Goal: Task Accomplishment & Management: Complete application form

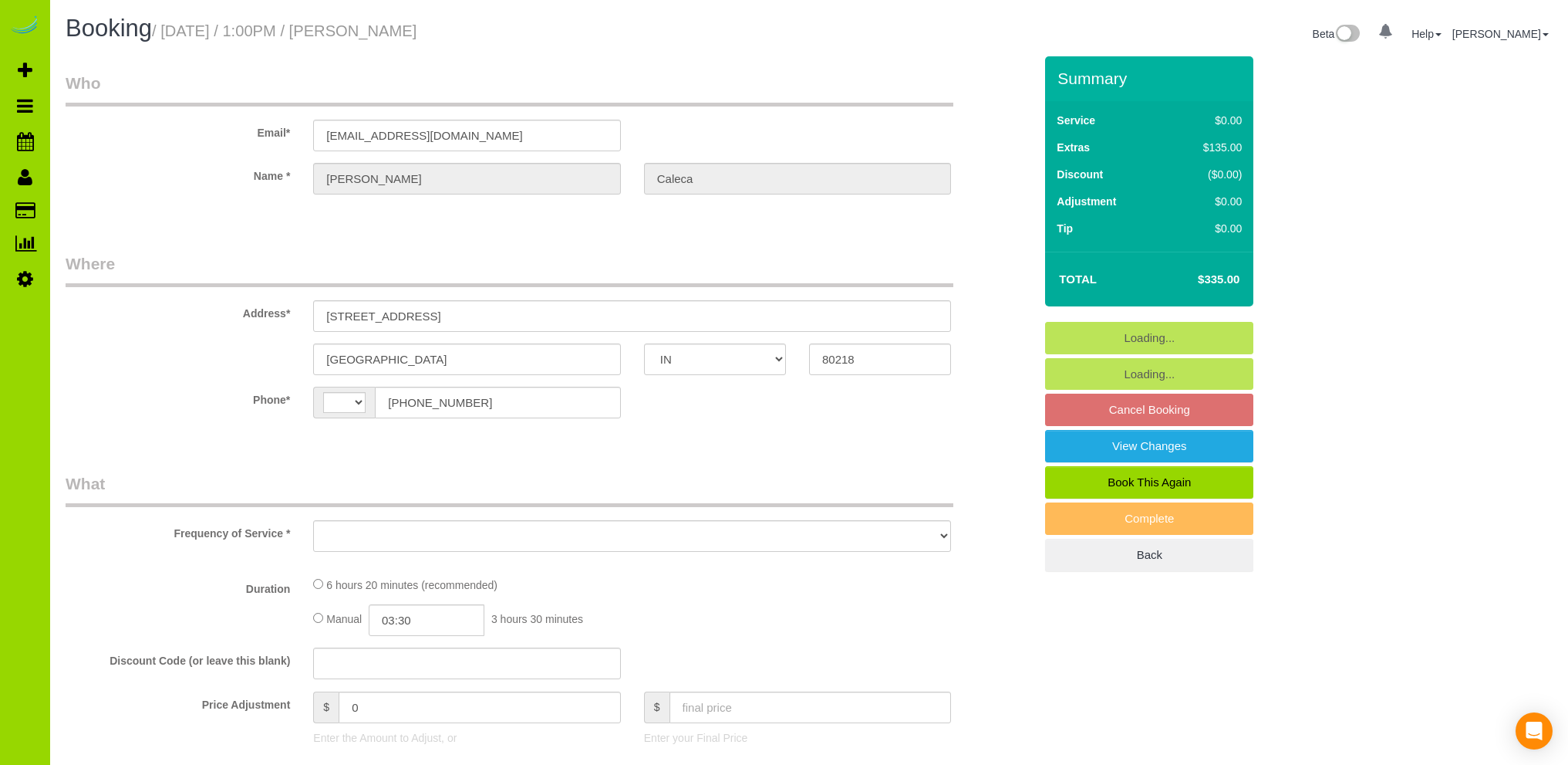
select select "IN"
select select "number:69"
select select "number:2"
select select "number:11"
select select "string:fspay-309b1a78-8f42-4a79-9306-cab8c579dd28"
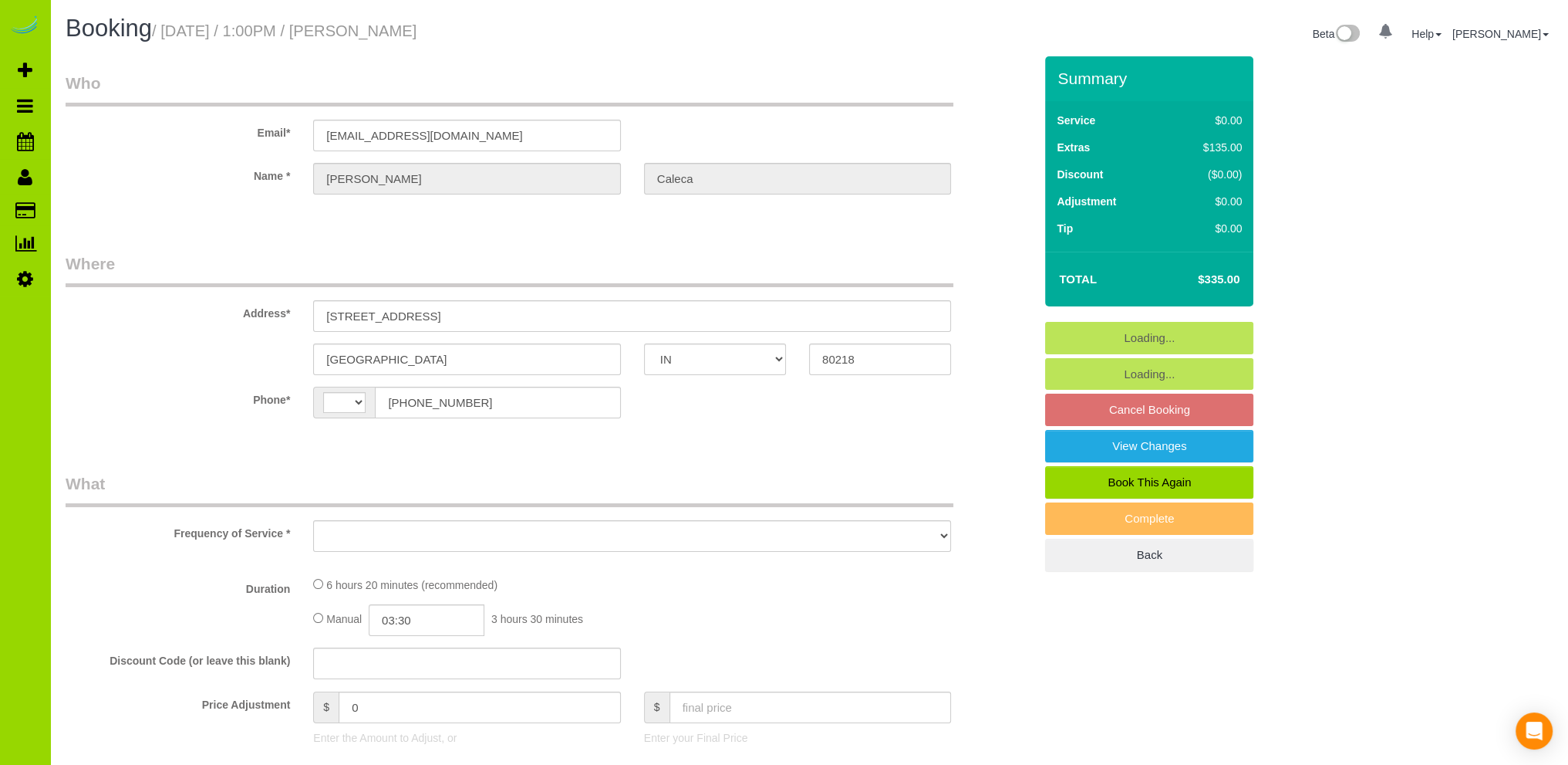
select select "string:[GEOGRAPHIC_DATA]"
select select "spot1"
select select "object:1144"
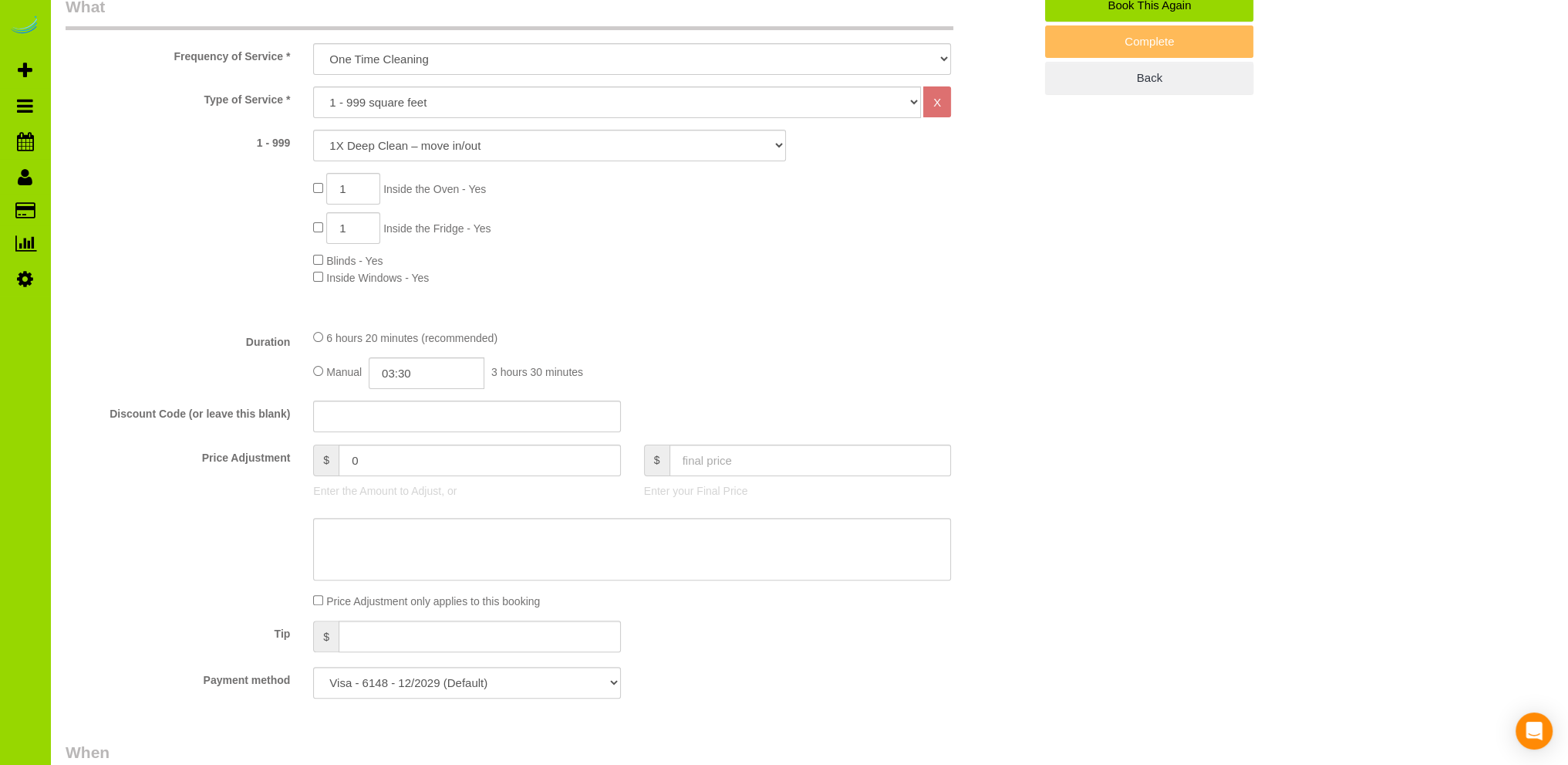
scroll to position [77, 0]
